Goal: Information Seeking & Learning: Learn about a topic

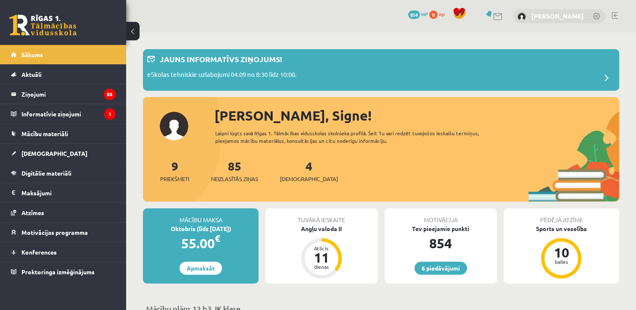
click at [569, 19] on link "[PERSON_NAME]" at bounding box center [558, 16] width 53 height 8
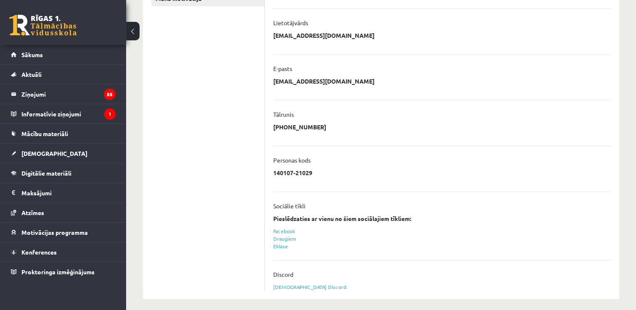
scroll to position [196, 0]
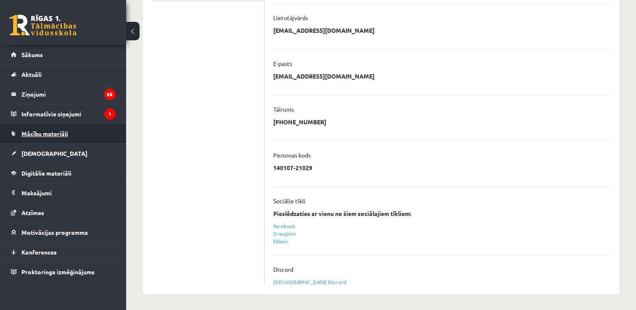
click at [52, 133] on span "Mācību materiāli" at bounding box center [44, 134] width 47 height 8
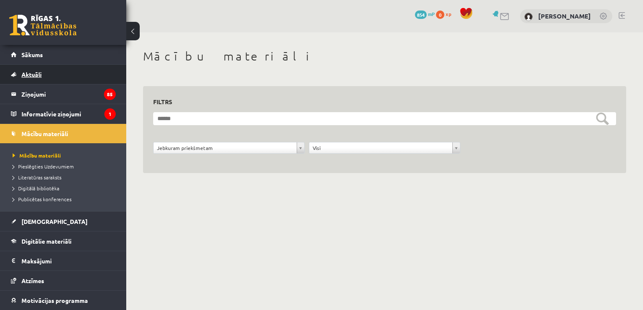
click at [57, 76] on link "Aktuāli" at bounding box center [63, 74] width 105 height 19
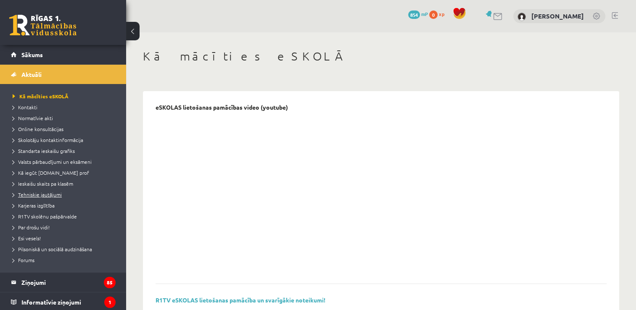
click at [51, 196] on span "Tehniskie jautājumi" at bounding box center [37, 194] width 49 height 7
